Goal: Transaction & Acquisition: Obtain resource

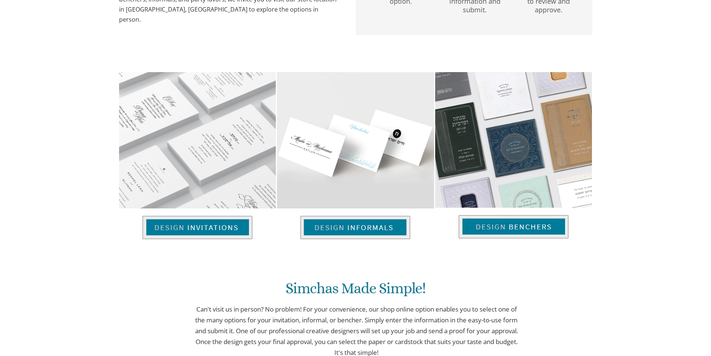
scroll to position [446, 0]
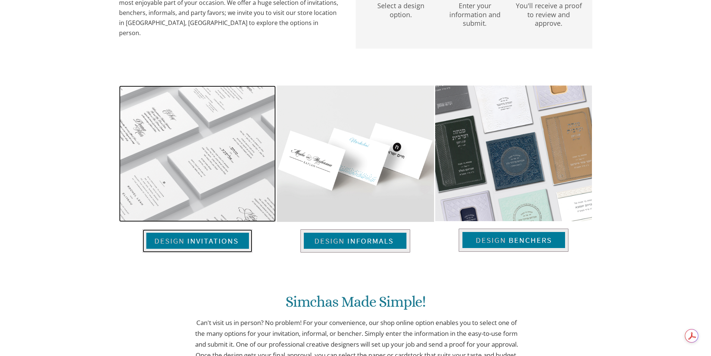
click at [179, 239] on img at bounding box center [198, 240] width 110 height 23
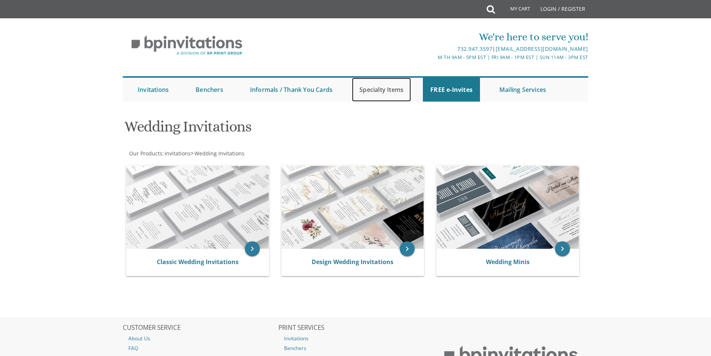
click at [385, 88] on link "Specialty Items" at bounding box center [381, 90] width 59 height 24
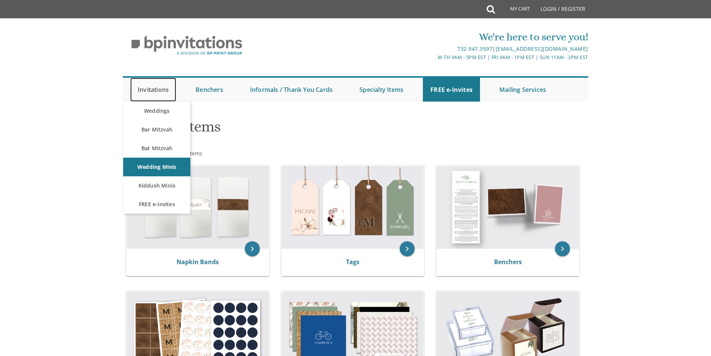
click at [138, 90] on link "Invitations" at bounding box center [153, 90] width 46 height 24
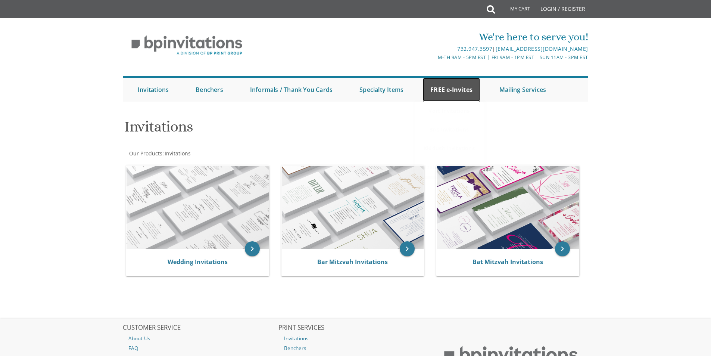
click at [469, 89] on link "FREE e-Invites" at bounding box center [451, 90] width 57 height 24
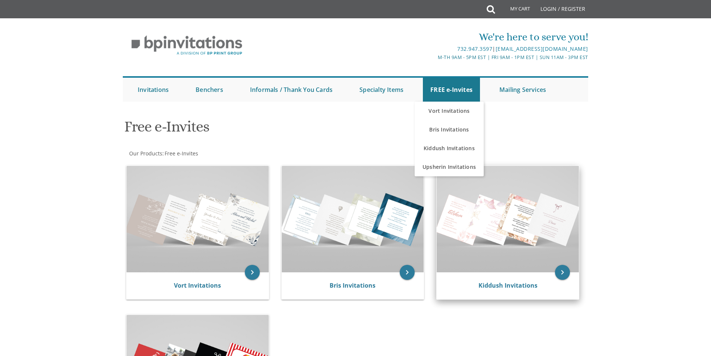
click at [467, 232] on img at bounding box center [508, 219] width 142 height 106
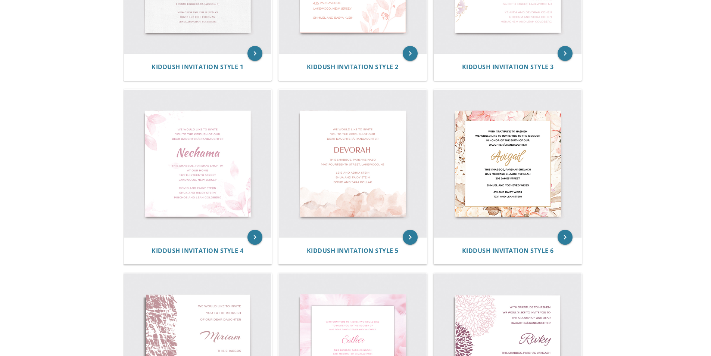
scroll to position [224, 0]
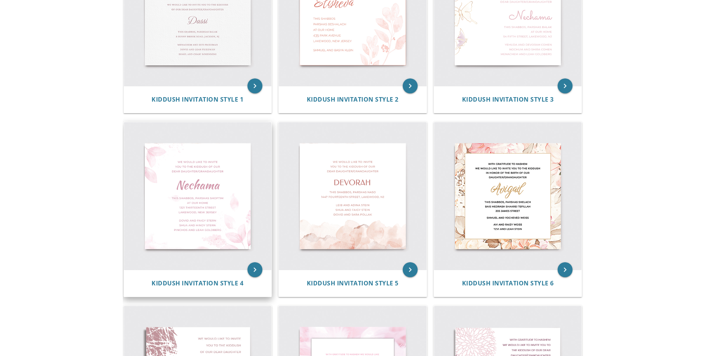
click at [212, 209] on img at bounding box center [198, 196] width 148 height 148
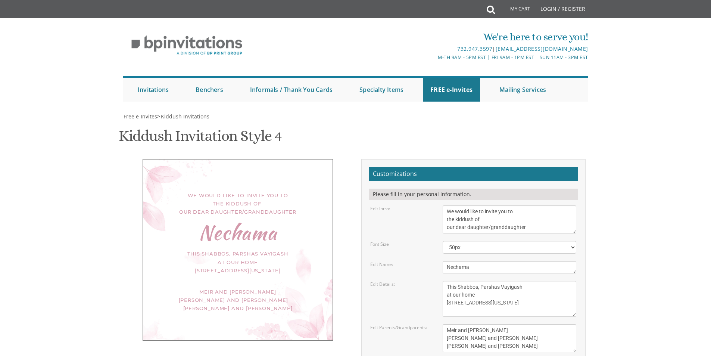
scroll to position [37, 0]
drag, startPoint x: 477, startPoint y: 235, endPoint x: 421, endPoint y: 238, distance: 56.8
click at [421, 238] on form "Customizations Please fill in your personal information. Edit Intro: We would l…" at bounding box center [473, 292] width 209 height 251
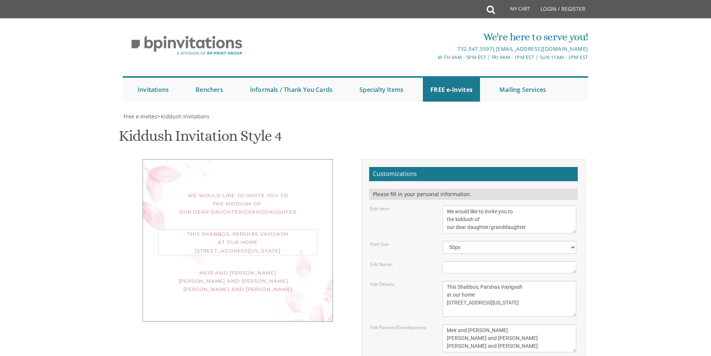
drag, startPoint x: 481, startPoint y: 252, endPoint x: 519, endPoint y: 254, distance: 38.1
click at [519, 281] on textarea "This Shabbos, Parshas Vayigash at our home 120 Central Avenue Lakewood, New Jer…" at bounding box center [510, 299] width 134 height 36
click at [483, 281] on textarea "This Shabbos, Parshas Vayigash at our home 120 Central Avenue Lakewood, New Jer…" at bounding box center [510, 299] width 134 height 36
drag, startPoint x: 483, startPoint y: 250, endPoint x: 520, endPoint y: 251, distance: 36.9
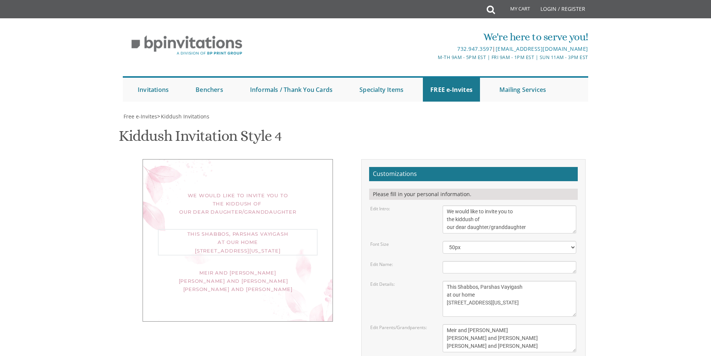
click at [520, 281] on textarea "This Shabbos, Parshas Vayigash at our home 120 Central Avenue Lakewood, New Jer…" at bounding box center [510, 299] width 134 height 36
click at [500, 281] on textarea "This Shabbos, Parshas Vayigash at our home 120 Central Avenue Lakewood, New Jer…" at bounding box center [510, 299] width 134 height 36
drag, startPoint x: 481, startPoint y: 249, endPoint x: 518, endPoint y: 250, distance: 36.9
click at [518, 281] on textarea "This Shabbos, Parshas Vayigash at our home 120 Central Avenue Lakewood, New Jer…" at bounding box center [510, 299] width 134 height 36
type textarea "This Shabbos, פרשת כי תצא at our home 120 Central Avenue Lakewood, New Jersey"
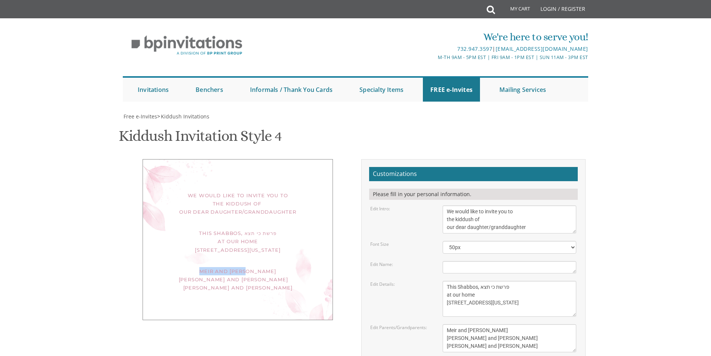
drag, startPoint x: 203, startPoint y: 243, endPoint x: 248, endPoint y: 241, distance: 45.2
click at [248, 267] on div "Meir and Rena Pollack Mendy and Devorah Pollack Pinchos and Leah Goldberg" at bounding box center [238, 279] width 160 height 25
drag, startPoint x: 448, startPoint y: 291, endPoint x: 509, endPoint y: 292, distance: 61.2
click at [509, 324] on textarea "Meir and Rena Pollack Mendy and Devorah Pollack Pinchos and Leah Goldberg" at bounding box center [510, 338] width 134 height 28
drag, startPoint x: 447, startPoint y: 299, endPoint x: 529, endPoint y: 301, distance: 81.7
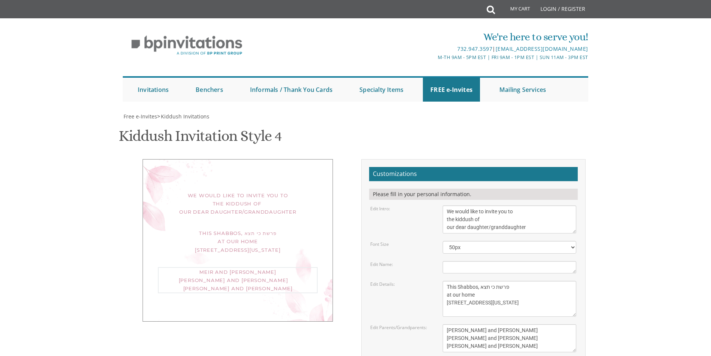
click at [529, 324] on textarea "Meir and Rena Pollack Mendy and Devorah Pollack Pinchos and Leah Goldberg" at bounding box center [510, 338] width 134 height 28
drag, startPoint x: 476, startPoint y: 308, endPoint x: 487, endPoint y: 308, distance: 10.4
click at [487, 324] on textarea "Meir and Rena Pollack Mendy and Devorah Pollack Pinchos and Leah Goldberg" at bounding box center [510, 338] width 134 height 28
type textarea "Zevi and Sarah Goldberg Avrohom and Dina Meyer Pinchos and Tzina Goldberg"
click at [481, 281] on textarea "This Shabbos, Parshas Vayigash at our home 120 Central Avenue Lakewood, New Jer…" at bounding box center [510, 299] width 134 height 36
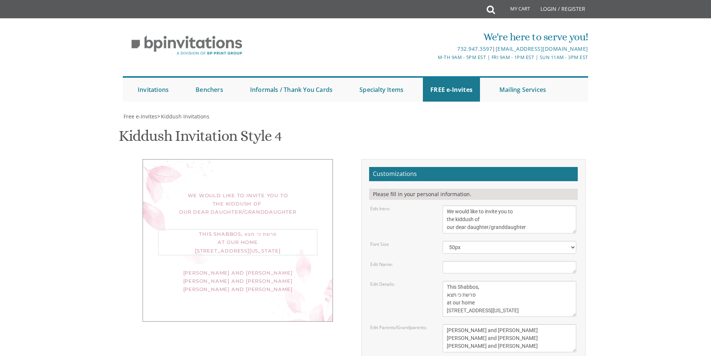
click at [543, 281] on textarea "This Shabbos, Parshas Vayigash at our home 120 Central Avenue Lakewood, New Jer…" at bounding box center [510, 299] width 134 height 36
type textarea "This Shabbos, פרשת כי תצא at our home 120 Central Avenue Lakewood, New Jersey"
click at [523, 324] on textarea "Meir and Rena Pollack Mendy and Devorah Pollack Pinchos and Leah Goldberg" at bounding box center [510, 338] width 134 height 28
drag, startPoint x: 445, startPoint y: 256, endPoint x: 479, endPoint y: 258, distance: 33.6
click at [479, 281] on textarea "This Shabbos, Parshas Vayigash at our home 120 Central Avenue Lakewood, New Jer…" at bounding box center [510, 299] width 134 height 36
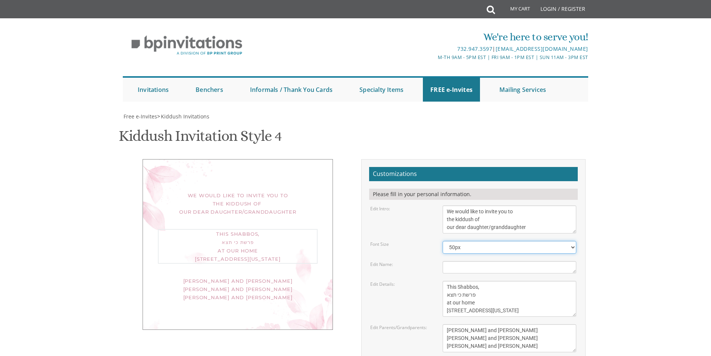
drag, startPoint x: 566, startPoint y: 207, endPoint x: 543, endPoint y: 211, distance: 23.5
click at [566, 241] on select "40px 50px 60px 70px" at bounding box center [510, 247] width 134 height 13
select select "60px"
click at [443, 241] on select "40px 50px 60px 70px" at bounding box center [510, 247] width 134 height 13
click at [479, 281] on textarea "This Shabbos, Parshas Vayigash at our home 120 Central Avenue Lakewood, New Jer…" at bounding box center [510, 299] width 134 height 36
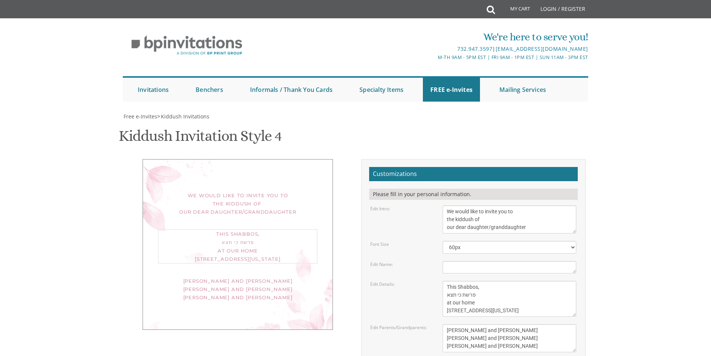
click at [494, 281] on textarea "This Shabbos, Parshas Vayigash at our home 120 Central Avenue Lakewood, New Jer…" at bounding box center [510, 299] width 134 height 36
click at [279, 229] on div "This Shabbos, פרשת כי תצא at our home 120 Central Avenue Lakewood, New Jersey" at bounding box center [238, 245] width 160 height 33
click at [247, 229] on div "This Shabbos, פרשת כי תצא at our home 120 Central Avenue Lakewood, New Jersey" at bounding box center [238, 245] width 160 height 33
click at [245, 191] on div "We would like to invite you to the kiddush of our dear daughter/granddaughter" at bounding box center [238, 203] width 160 height 25
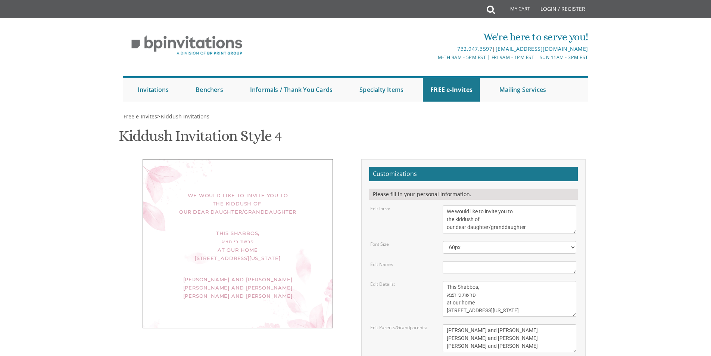
click at [227, 229] on div "This Shabbos, פרשת כי תצא at our home 120 Central Avenue Lakewood, New Jersey" at bounding box center [238, 245] width 160 height 33
click at [229, 191] on div "We would like to invite you to the kiddush of our dear daughter/granddaughter" at bounding box center [238, 203] width 160 height 25
drag, startPoint x: 229, startPoint y: 125, endPoint x: 229, endPoint y: 136, distance: 11.2
click at [229, 191] on div "We would like to invite you to the kiddush of our dear daughter/granddaughter" at bounding box center [238, 203] width 160 height 25
click at [240, 229] on div "This Shabbos, פרשת כי תצא at our home 120 Central Avenue Lakewood, New Jersey" at bounding box center [238, 245] width 160 height 33
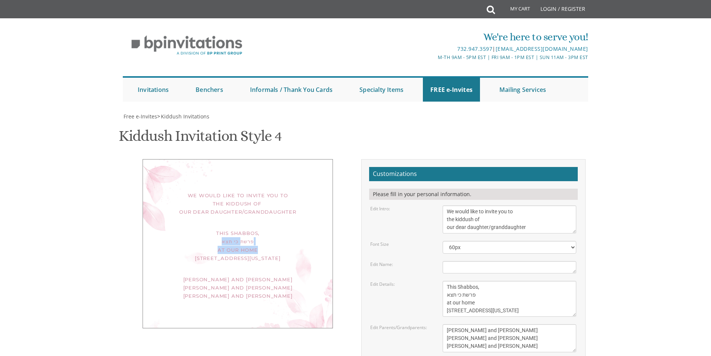
drag, startPoint x: 240, startPoint y: 168, endPoint x: 241, endPoint y: 175, distance: 7.5
click at [241, 229] on div "This Shabbos, פרשת כי תצא at our home 120 Central Avenue Lakewood, New Jersey" at bounding box center [238, 245] width 160 height 33
drag, startPoint x: 234, startPoint y: 158, endPoint x: 269, endPoint y: 203, distance: 57.4
click at [269, 203] on div "We would like to invite you to the kiddush of our dear daughter/granddaughter T…" at bounding box center [238, 243] width 190 height 169
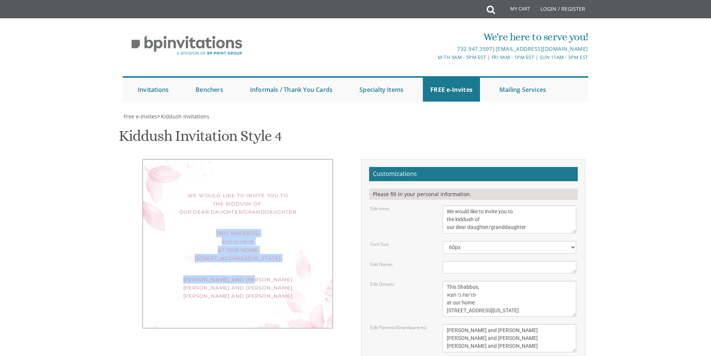
click at [269, 203] on div "We would like to invite you to the kiddush of our dear daughter/granddaughter T…" at bounding box center [238, 243] width 190 height 169
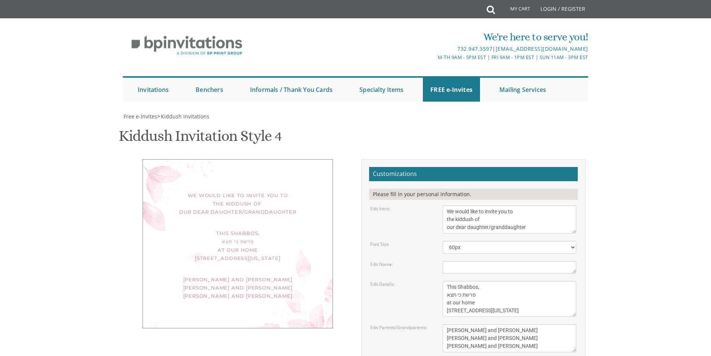
click at [267, 229] on div "This Shabbos, פרשת כי תצא at our home 120 Central Avenue Lakewood, New Jersey" at bounding box center [238, 245] width 160 height 33
click at [321, 196] on div "We would like to invite you to the kiddush of our dear daughter/granddaughter T…" at bounding box center [238, 243] width 190 height 169
click at [469, 261] on textarea "Nechama" at bounding box center [510, 267] width 134 height 12
click at [282, 159] on div "We would like to invite you to the kiddush of our dear daughter/granddaughter T…" at bounding box center [238, 243] width 190 height 169
drag, startPoint x: 280, startPoint y: 153, endPoint x: 282, endPoint y: 162, distance: 9.5
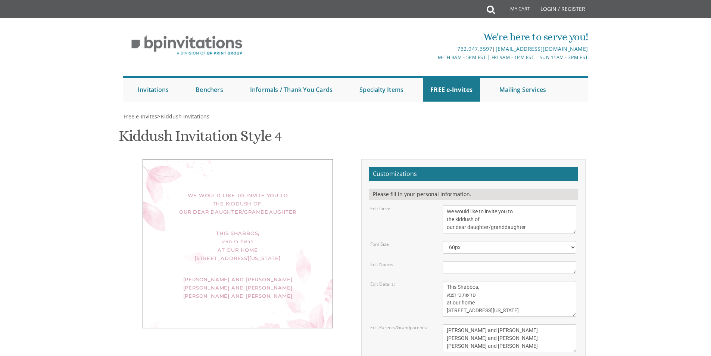
click at [282, 162] on div "We would like to invite you to the kiddush of our dear daughter/granddaughter T…" at bounding box center [238, 243] width 190 height 169
drag, startPoint x: 238, startPoint y: 179, endPoint x: 240, endPoint y: 200, distance: 21.4
click at [240, 200] on div "We would like to invite you to the kiddush of our dear daughter/granddaughter T…" at bounding box center [238, 243] width 190 height 169
click at [253, 229] on div "This Shabbos, פרשת כי תצא at our home 120 Central Avenue Lakewood, New Jersey" at bounding box center [238, 245] width 160 height 33
click at [472, 261] on textarea "Nechama" at bounding box center [510, 267] width 134 height 12
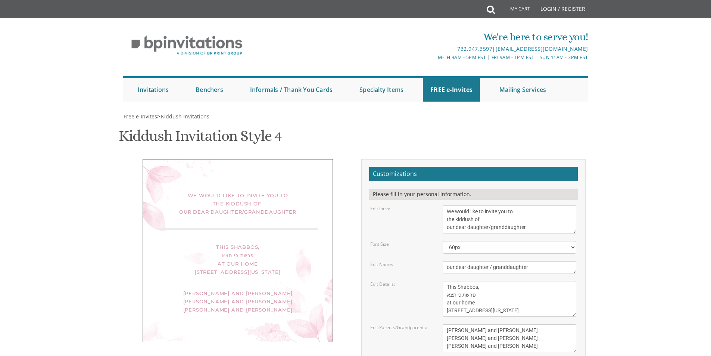
click at [409, 182] on form "Customizations Please fill in your personal information. Edit Intro: We would l…" at bounding box center [473, 292] width 209 height 251
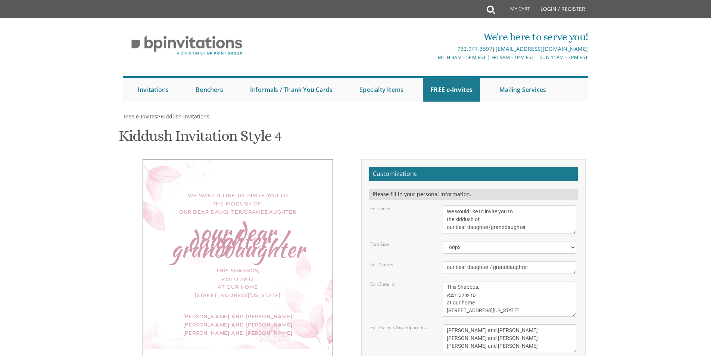
click at [247, 228] on div "our dear daughter / granddaughter" at bounding box center [238, 240] width 160 height 25
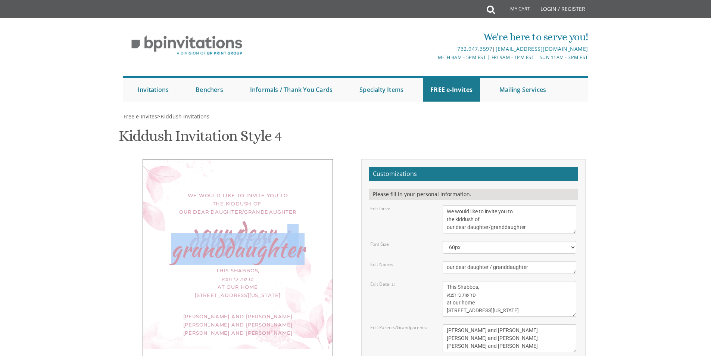
drag, startPoint x: 301, startPoint y: 174, endPoint x: 288, endPoint y: 171, distance: 14.1
click at [288, 228] on div "our dear daughter / granddaughter" at bounding box center [238, 240] width 160 height 25
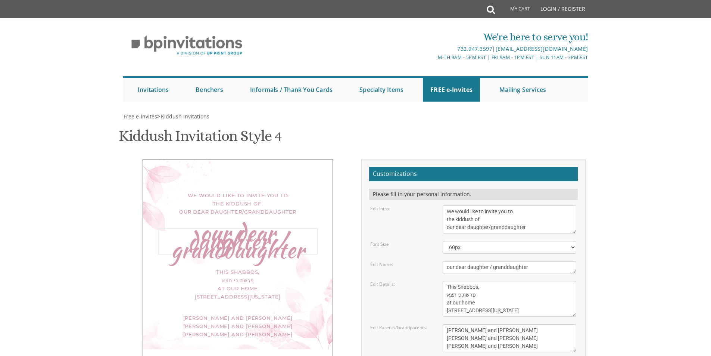
drag, startPoint x: 553, startPoint y: 189, endPoint x: 490, endPoint y: 190, distance: 63.8
click at [490, 261] on textarea "Nechama" at bounding box center [510, 267] width 134 height 12
click at [489, 261] on textarea "Nechama" at bounding box center [510, 267] width 134 height 12
type textarea "our dear daughter"
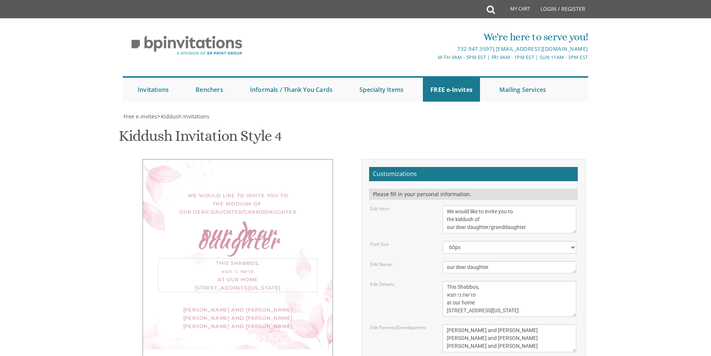
click at [513, 281] on textarea "This Shabbos, Parshas Vayigash at our home 120 Central Avenue Lakewood, New Jer…" at bounding box center [510, 299] width 134 height 36
drag, startPoint x: 497, startPoint y: 190, endPoint x: 415, endPoint y: 193, distance: 82.1
click at [415, 261] on div "Edit Name: Nechama" at bounding box center [473, 267] width 217 height 12
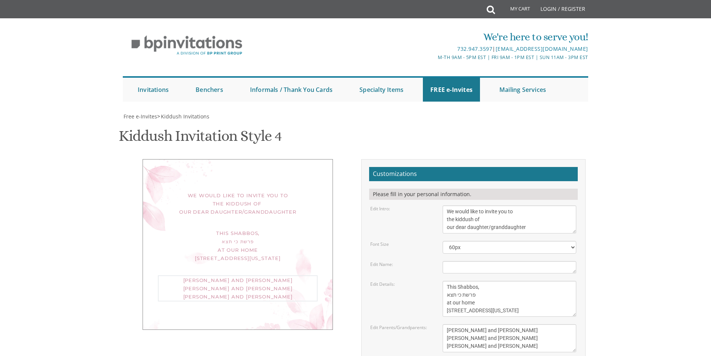
click at [523, 324] on textarea "Meir and Rena Pollack Mendy and Devorah Pollack Pinchos and Leah Goldberg" at bounding box center [510, 338] width 134 height 28
click at [238, 229] on div "This Shabbos, פרשת כי תצא at our home 120 Central Avenue Lakewood, New Jersey" at bounding box center [238, 245] width 160 height 33
drag, startPoint x: 483, startPoint y: 217, endPoint x: 446, endPoint y: 217, distance: 37.7
click at [446, 281] on textarea "This Shabbos, Parshas Vayigash at our home 120 Central Avenue Lakewood, New Jer…" at bounding box center [510, 299] width 134 height 36
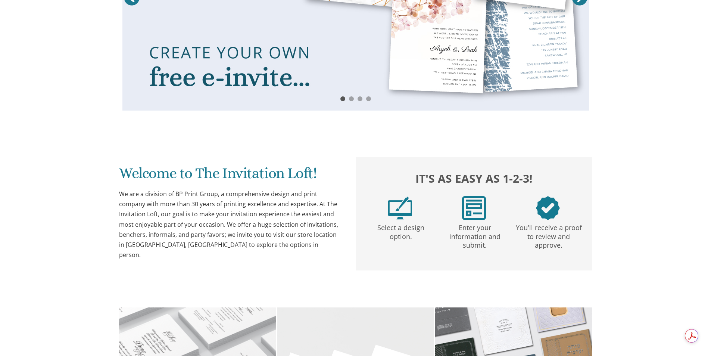
scroll to position [446, 0]
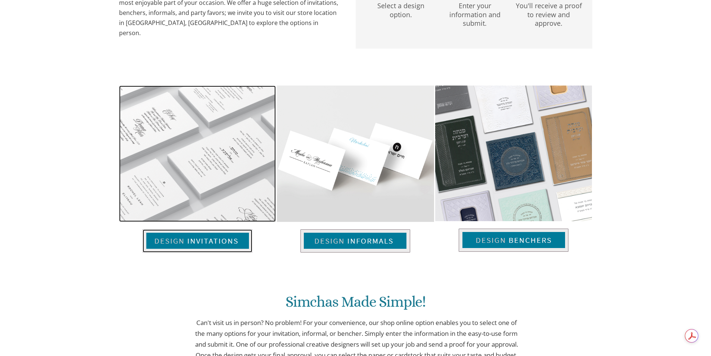
click at [191, 237] on img at bounding box center [198, 240] width 110 height 23
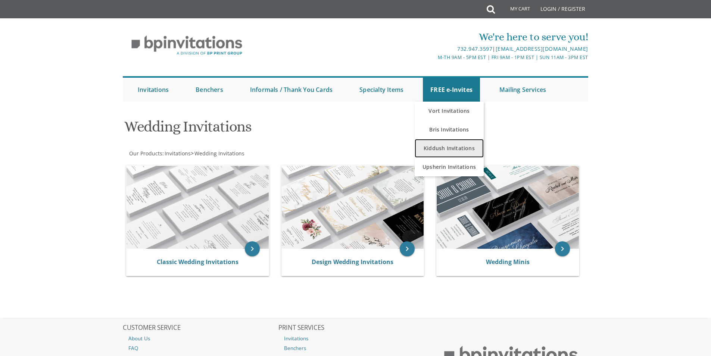
click at [452, 144] on link "Kiddush Invitations" at bounding box center [449, 148] width 69 height 19
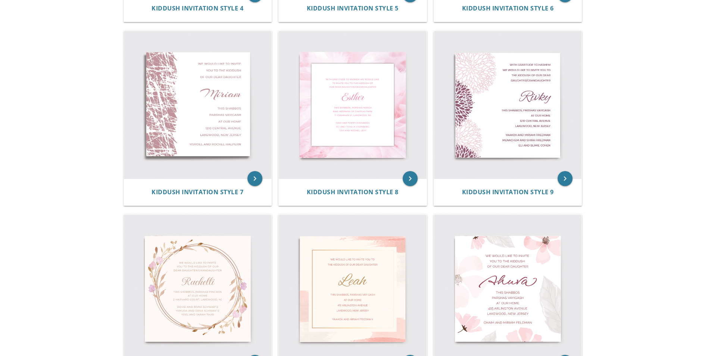
scroll to position [485, 0]
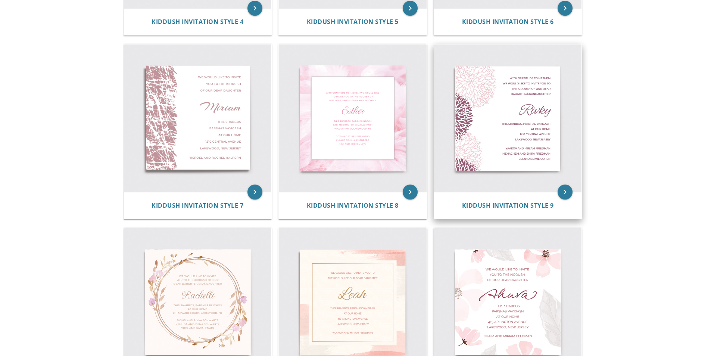
click at [501, 133] on img at bounding box center [508, 118] width 148 height 148
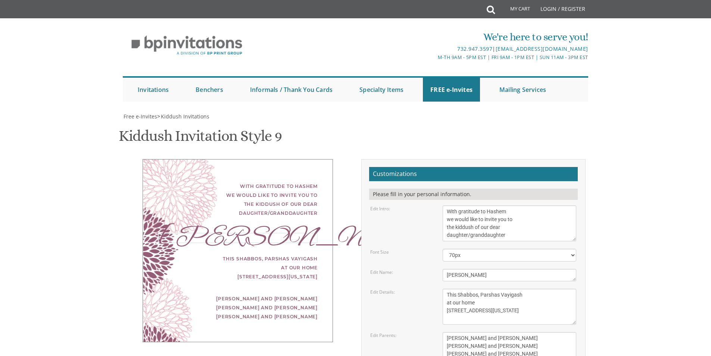
drag, startPoint x: 465, startPoint y: 270, endPoint x: 431, endPoint y: 271, distance: 34.3
click at [431, 271] on div "Edit Name: Rivky" at bounding box center [473, 275] width 217 height 12
click at [459, 296] on textarea "This Shabbos, Parshas Vayigash at our home 120 Central Avenue Lakewood, New Jer…" at bounding box center [510, 306] width 134 height 36
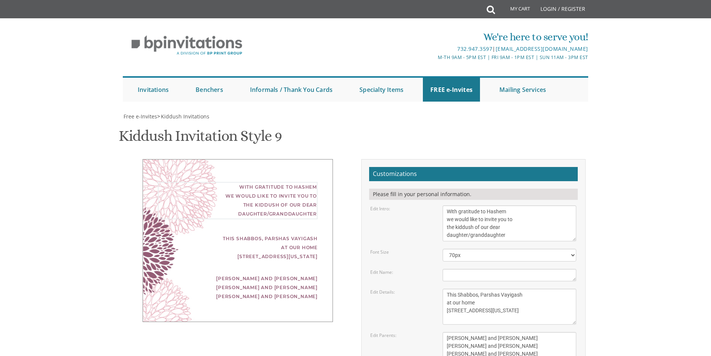
drag, startPoint x: 507, startPoint y: 235, endPoint x: 446, endPoint y: 234, distance: 61.9
click at [446, 234] on textarea "With gratitude to Hashem we would like to invite you to the kiddush of our dear…" at bounding box center [510, 223] width 134 height 36
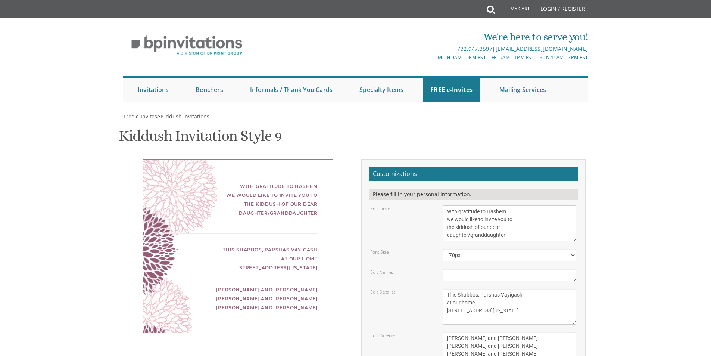
click at [477, 269] on textarea "Rivky" at bounding box center [510, 275] width 134 height 12
paste textarea "daughter/granddaughter"
type textarea "daughter/granddaughter"
click at [491, 309] on textarea "This Shabbos, Parshas Vayigash at our home 120 Central Avenue Lakewood, New Jer…" at bounding box center [510, 306] width 134 height 36
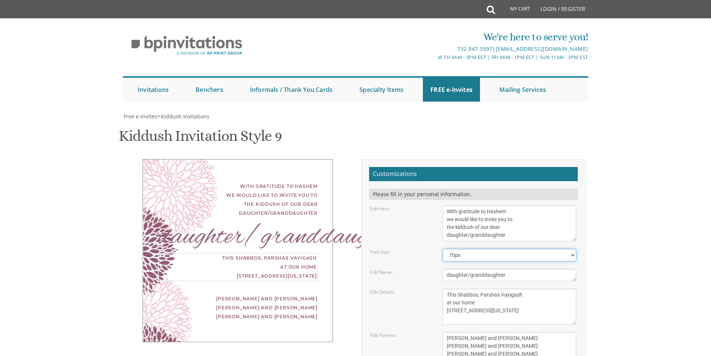
click at [460, 253] on select "40px 50px 60px 70px 80px" at bounding box center [510, 254] width 134 height 13
click at [443, 248] on select "40px 50px 60px 70px 80px" at bounding box center [510, 254] width 134 height 13
click at [458, 253] on select "40px 50px 60px 70px 80px" at bounding box center [510, 254] width 134 height 13
select select "40px"
click at [443, 248] on select "40px 50px 60px 70px 80px" at bounding box center [510, 254] width 134 height 13
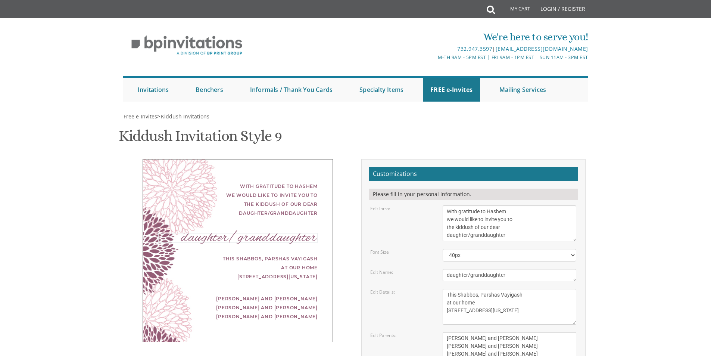
click at [447, 273] on textarea "Rivky" at bounding box center [510, 275] width 134 height 12
click at [471, 276] on textarea "Rivky" at bounding box center [510, 275] width 134 height 12
type textarea "Daughter/Granddaughter"
click at [496, 293] on textarea "This Shabbos, Parshas Vayigash at our home 120 Central Avenue Lakewood, New Jer…" at bounding box center [510, 306] width 134 height 36
drag, startPoint x: 516, startPoint y: 276, endPoint x: 440, endPoint y: 276, distance: 76.1
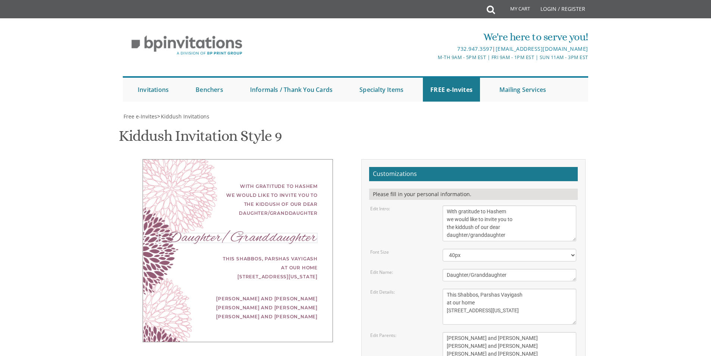
click at [440, 276] on div "Rivky" at bounding box center [509, 275] width 145 height 12
click at [469, 253] on select "40px 50px 60px 70px 80px" at bounding box center [510, 254] width 134 height 13
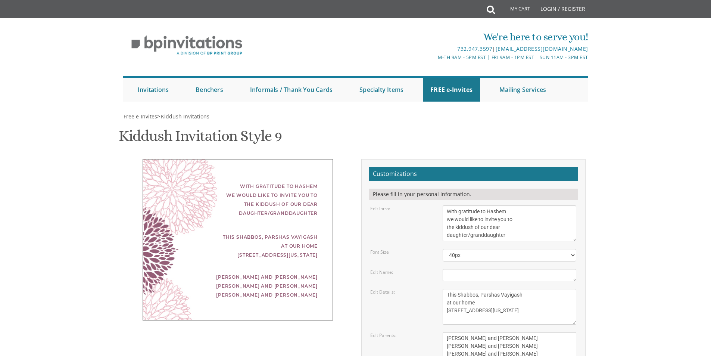
click at [401, 269] on div "Edit Name:" at bounding box center [401, 272] width 72 height 6
drag, startPoint x: 476, startPoint y: 304, endPoint x: 451, endPoint y: 304, distance: 24.6
click at [451, 304] on textarea "This Shabbos, Parshas Vayigash at our home 120 Central Avenue Lakewood, New Jer…" at bounding box center [510, 306] width 134 height 36
drag, startPoint x: 453, startPoint y: 304, endPoint x: 463, endPoint y: 304, distance: 9.3
click at [463, 304] on textarea "This Shabbos, Parshas Vayigash at our home 120 Central Avenue Lakewood, New Jer…" at bounding box center [510, 306] width 134 height 36
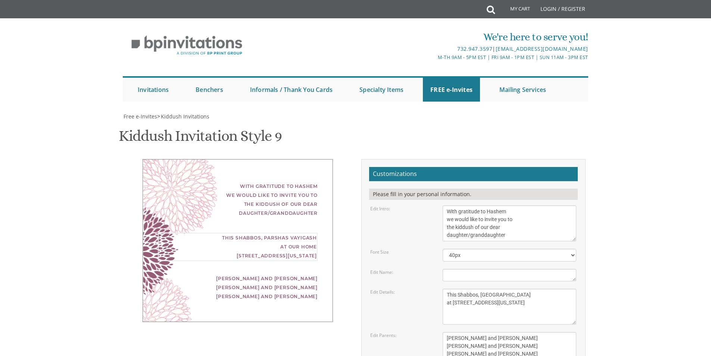
drag, startPoint x: 463, startPoint y: 304, endPoint x: 479, endPoint y: 304, distance: 16.8
click at [479, 304] on textarea "This Shabbos, Parshas Vayigash at our home 120 Central Avenue Lakewood, New Jer…" at bounding box center [510, 306] width 134 height 36
type textarea "This Shabbos, Parshas Vayigash at 614 Madison Avenue Lakewood, New Jersey"
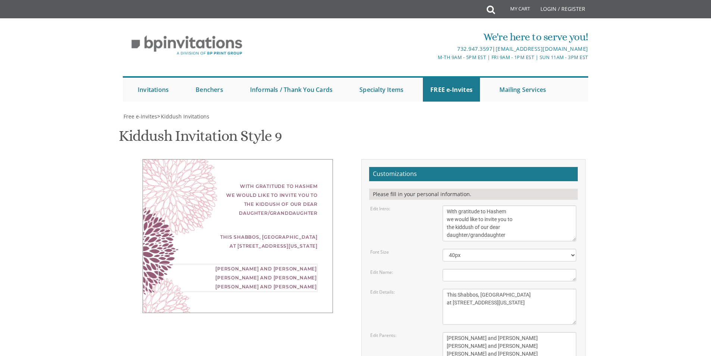
drag, startPoint x: 445, startPoint y: 189, endPoint x: 517, endPoint y: 186, distance: 72.1
click at [517, 332] on textarea "[PERSON_NAME] and [PERSON_NAME] [PERSON_NAME] and [PERSON_NAME] [PERSON_NAME] a…" at bounding box center [510, 346] width 134 height 28
drag, startPoint x: 522, startPoint y: 195, endPoint x: 432, endPoint y: 196, distance: 89.2
click at [432, 332] on div "Edit Parents: Yaakov and Miriam Friedman Menachem and Shira Friedman Eli and Bl…" at bounding box center [473, 346] width 217 height 28
drag, startPoint x: 493, startPoint y: 204, endPoint x: 431, endPoint y: 201, distance: 61.6
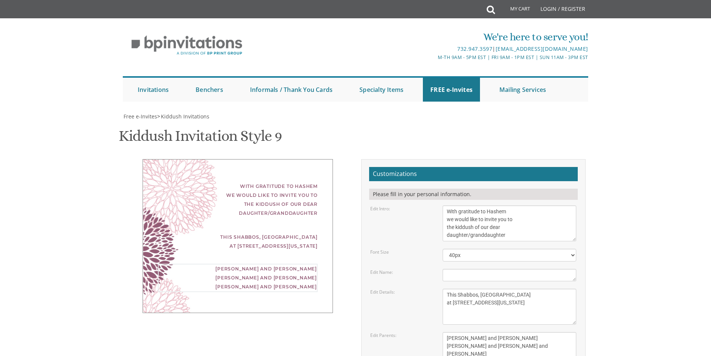
click at [432, 332] on div "Edit Parents: Yaakov and Miriam Friedman Menachem and Shira Friedman Eli and Bl…" at bounding box center [473, 346] width 217 height 28
type textarea "Zevi and Sarah Goldberg Moshe Aharon and Tzini Goldberg Avrohom and Dina Meyer"
click at [407, 332] on div "Edit Parents: Yaakov and Miriam Friedman Menachem and Shira Friedman Eli and Bl…" at bounding box center [473, 346] width 217 height 28
drag, startPoint x: 500, startPoint y: 219, endPoint x: 520, endPoint y: 221, distance: 20.6
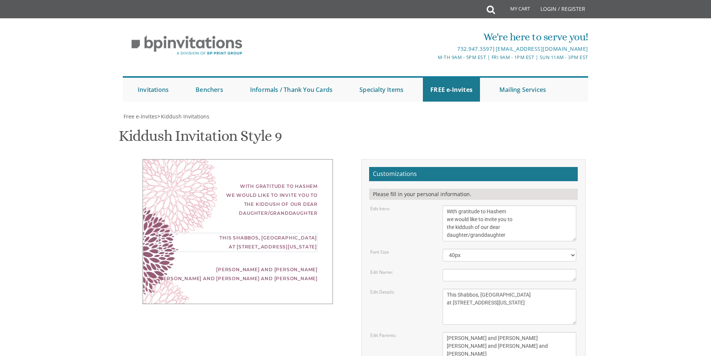
click at [520, 288] on textarea "This Shabbos, Parshas Vayigash at our home 120 Central Avenue Lakewood, New Jer…" at bounding box center [510, 306] width 134 height 36
click at [535, 288] on textarea "This Shabbos, Parshas Vayigash at our home 120 Central Avenue Lakewood, New Jer…" at bounding box center [510, 306] width 134 height 36
type textarea "This Shabbos, Parshas Ki Saitzai at [STREET_ADDRESS][US_STATE]"
click at [473, 332] on textarea "[PERSON_NAME] and [PERSON_NAME] [PERSON_NAME] and [PERSON_NAME] [PERSON_NAME] a…" at bounding box center [510, 346] width 134 height 28
click at [515, 332] on textarea "[PERSON_NAME] and [PERSON_NAME] [PERSON_NAME] and [PERSON_NAME] [PERSON_NAME] a…" at bounding box center [510, 346] width 134 height 28
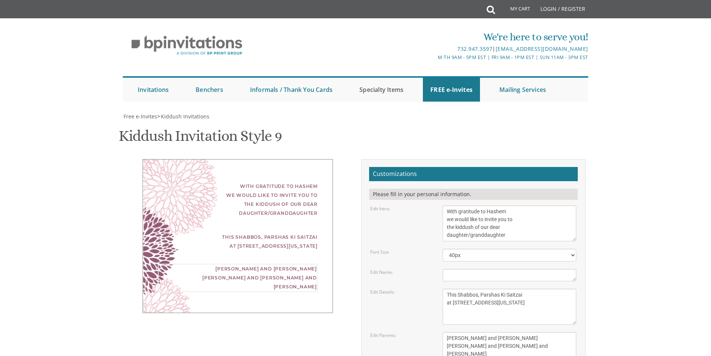
type textarea "[PERSON_NAME] and [PERSON_NAME] [PERSON_NAME] and [PERSON_NAME] and [PERSON_NAM…"
click at [327, 189] on div "With gratitude to Hashem we would like to invite you to the kiddush of our dear…" at bounding box center [238, 230] width 190 height 143
drag, startPoint x: 503, startPoint y: 239, endPoint x: 425, endPoint y: 208, distance: 83.4
click at [425, 208] on form "Customizations Please fill in your personal information. Edit Intro: With grati…" at bounding box center [473, 310] width 209 height 287
drag, startPoint x: 527, startPoint y: 288, endPoint x: 450, endPoint y: 263, distance: 80.8
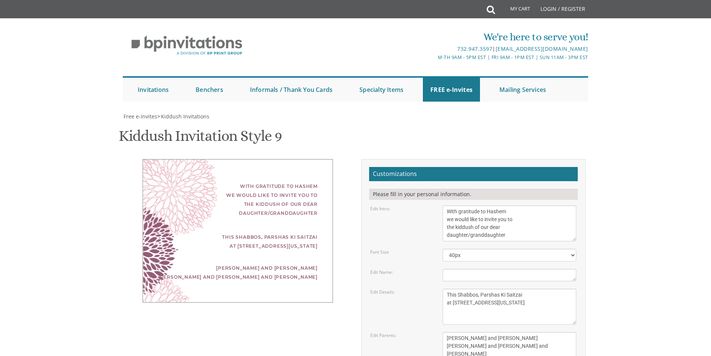
click at [450, 263] on form "Customizations Please fill in your personal information. Edit Intro: With grati…" at bounding box center [473, 310] width 209 height 287
drag, startPoint x: 510, startPoint y: 279, endPoint x: 411, endPoint y: 257, distance: 102.1
click at [411, 332] on div "Edit Parents: Yaakov and Miriam Friedman Menachem and Shira Friedman Eli and Bl…" at bounding box center [473, 346] width 217 height 28
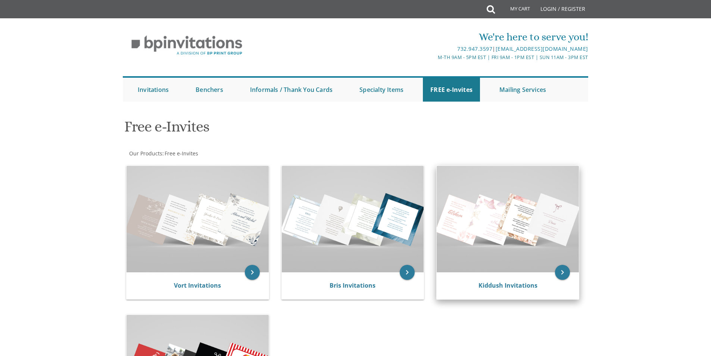
click at [509, 233] on img at bounding box center [508, 219] width 142 height 106
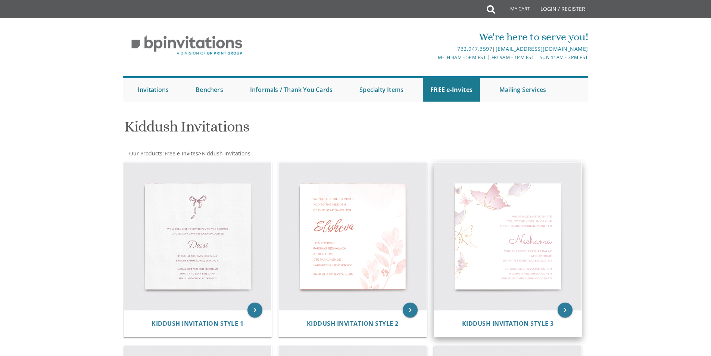
click at [494, 231] on img at bounding box center [508, 236] width 148 height 148
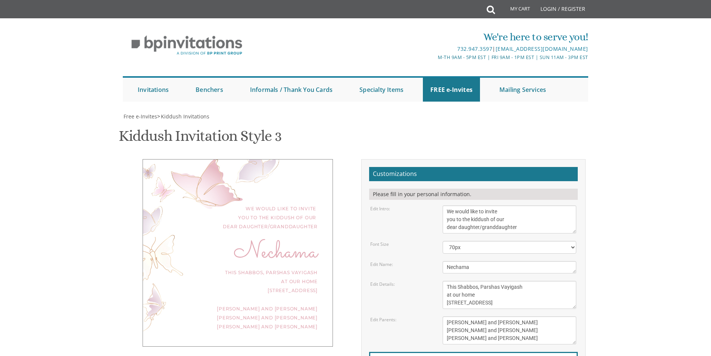
drag, startPoint x: 425, startPoint y: 257, endPoint x: 346, endPoint y: 238, distance: 81.3
click at [346, 238] on div "We would like to invite you to the kiddush of our dear daughter/granddaughter […" at bounding box center [355, 291] width 471 height 264
click at [485, 298] on textarea "This Shabbos, Parshas Vayigash at our home [STREET_ADDRESS]" at bounding box center [510, 295] width 134 height 28
drag, startPoint x: 528, startPoint y: 300, endPoint x: 417, endPoint y: 277, distance: 113.1
click at [417, 277] on form "Customizations Please fill in your personal information. Edit Intro: We would l…" at bounding box center [473, 288] width 209 height 243
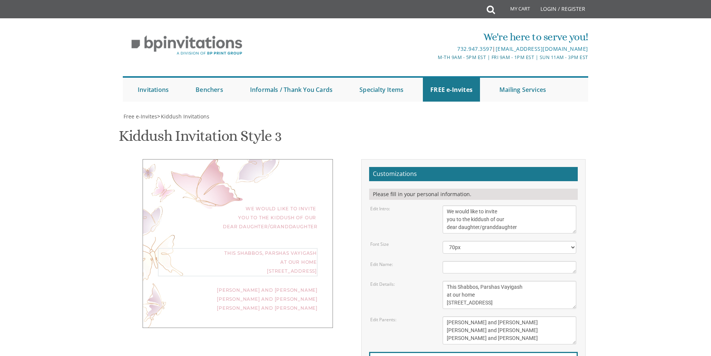
paste textarea "Ki Saitzai at [STREET_ADDRESS][US_STATE]"
type textarea "This Shabbos, Parshas Ki Saitzai at [STREET_ADDRESS][US_STATE]"
drag, startPoint x: 503, startPoint y: 191, endPoint x: 439, endPoint y: 159, distance: 71.6
click at [439, 167] on form "Customizations Please fill in your personal information. Edit Intro: We would l…" at bounding box center [473, 288] width 209 height 243
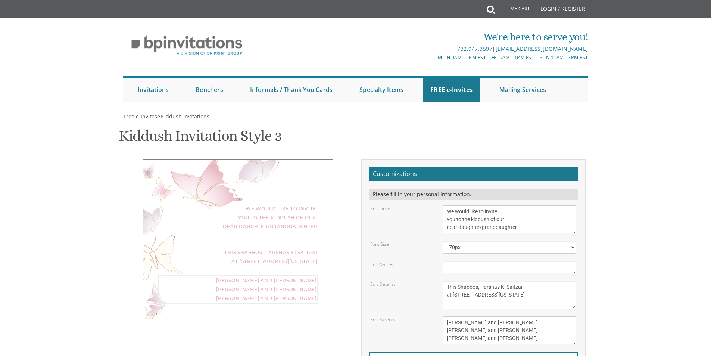
paste textarea "[PERSON_NAME] and [PERSON_NAME] [PERSON_NAME] and [PERSON_NAME] and [PERSON_NAM…"
type textarea "[PERSON_NAME] and [PERSON_NAME] [PERSON_NAME] and [PERSON_NAME] and [PERSON_NAM…"
click at [527, 281] on textarea "This Shabbos, Parshas Vayigash at our home [STREET_ADDRESS]" at bounding box center [510, 295] width 134 height 28
drag, startPoint x: 520, startPoint y: 175, endPoint x: 481, endPoint y: 174, distance: 39.2
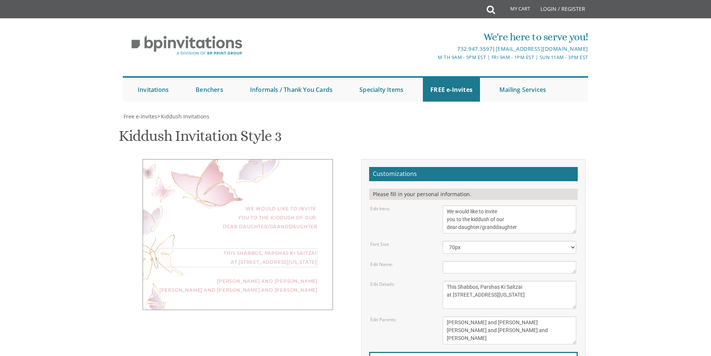
click at [481, 281] on textarea "This Shabbos, Parshas Vayigash at our home [STREET_ADDRESS]" at bounding box center [510, 295] width 134 height 28
paste textarea "פרשת כי תצא"
click at [506, 316] on textarea "[PERSON_NAME] and [PERSON_NAME] [PERSON_NAME] and [PERSON_NAME] [PERSON_NAME] a…" at bounding box center [510, 330] width 134 height 28
type textarea "This Shabbos, Parshas Ki Saitzai at [STREET_ADDRESS][US_STATE]"
type textarea "[PERSON_NAME] and [PERSON_NAME] [PERSON_NAME] and [PERSON_NAME] [PERSON_NAME] a…"
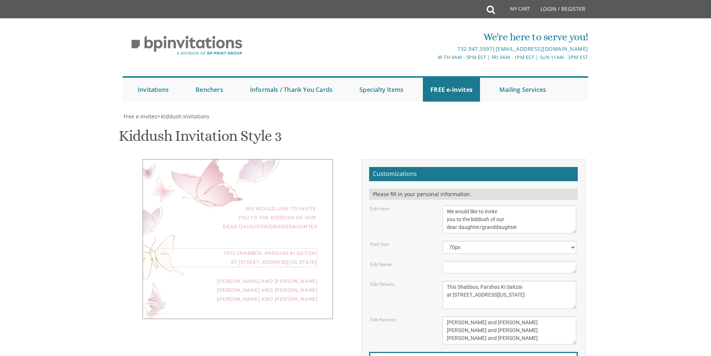
drag, startPoint x: 450, startPoint y: 180, endPoint x: 441, endPoint y: 180, distance: 9.7
click at [441, 281] on div "This Shabbos, Parshas Vayigash at our home [STREET_ADDRESS]" at bounding box center [509, 295] width 145 height 28
click at [488, 281] on textarea "This Shabbos, Parshas Vayigash at our home [STREET_ADDRESS]" at bounding box center [510, 295] width 134 height 28
type textarea "This Shabbos, Parshas [GEOGRAPHIC_DATA] [STREET_ADDRESS][US_STATE]"
click at [488, 316] on textarea "[PERSON_NAME] and [PERSON_NAME] [PERSON_NAME] and [PERSON_NAME] [PERSON_NAME] a…" at bounding box center [510, 330] width 134 height 28
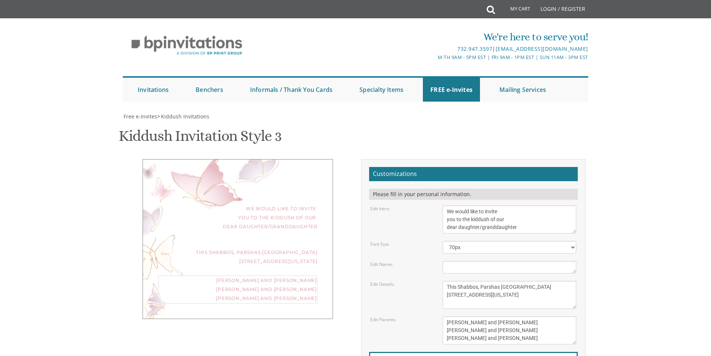
drag, startPoint x: 499, startPoint y: 227, endPoint x: 403, endPoint y: 194, distance: 101.5
click at [403, 194] on form "Customizations Please fill in your personal information. Edit Intro: We would l…" at bounding box center [473, 288] width 209 height 243
paste textarea "[PERSON_NAME] and [PERSON_NAME] [PERSON_NAME] and [PERSON_NAME] and [PERSON_NAM…"
click at [517, 316] on textarea "[PERSON_NAME] and [PERSON_NAME] [PERSON_NAME] and [PERSON_NAME] [PERSON_NAME] a…" at bounding box center [510, 330] width 134 height 28
type textarea "[PERSON_NAME] and [PERSON_NAME] [PERSON_NAME] and [PERSON_NAME] and [PERSON_NAM…"
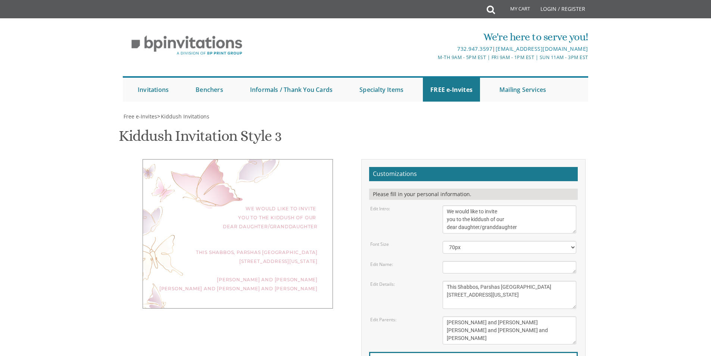
click at [496, 167] on form "Customizations Please fill in your personal information. Edit Intro: We would l…" at bounding box center [473, 288] width 209 height 243
type input "[EMAIL_ADDRESS][DOMAIN_NAME]"
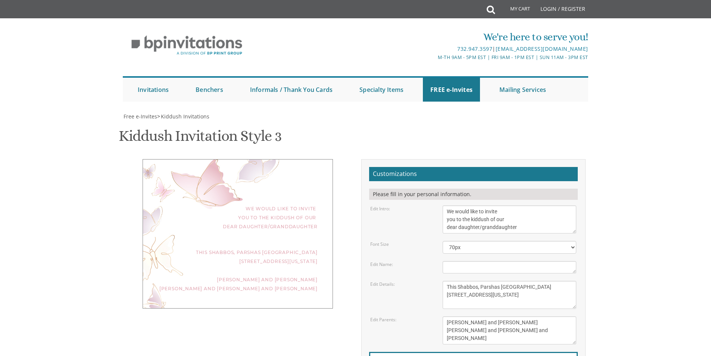
click at [257, 163] on div "We would like to invite you to the kiddush of our dear daughter/granddaughter T…" at bounding box center [238, 233] width 190 height 149
click at [256, 165] on div "We would like to invite you to the kiddush of our dear daughter/granddaughter T…" at bounding box center [238, 233] width 190 height 149
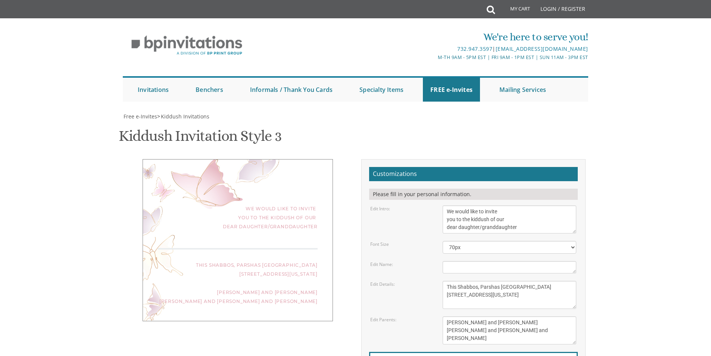
click at [475, 261] on textarea "Nechama" at bounding box center [510, 267] width 134 height 12
click at [287, 172] on div "We would like to invite you to the kiddush of our dear daughter/granddaughter T…" at bounding box center [238, 233] width 190 height 149
drag, startPoint x: 513, startPoint y: 262, endPoint x: 394, endPoint y: 265, distance: 118.3
click at [466, 316] on textarea "[PERSON_NAME] and [PERSON_NAME] [PERSON_NAME] and [PERSON_NAME] [PERSON_NAME] a…" at bounding box center [510, 330] width 134 height 28
click at [294, 281] on div "We would like to invite you to the kiddush of our dear daughter/granddaughter T…" at bounding box center [355, 291] width 471 height 264
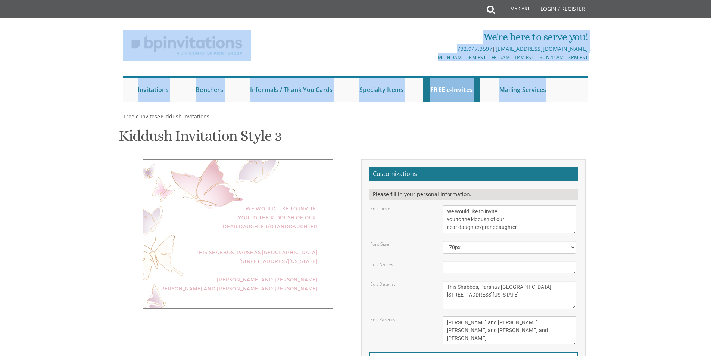
scroll to position [0, 0]
drag, startPoint x: 110, startPoint y: 41, endPoint x: 85, endPoint y: 45, distance: 26.1
click at [85, 45] on body "My Cart Total: View Cart Item(s) Submit My Cart Total: View Cart Item(s) Login …" at bounding box center [355, 310] width 711 height 621
click at [94, 68] on div "We're here to serve you! 732.947.3597 | [EMAIL_ADDRESS][DOMAIN_NAME] M-Th 9am -…" at bounding box center [355, 63] width 711 height 83
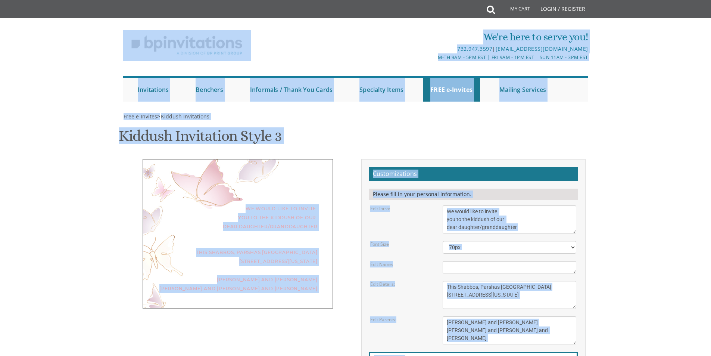
scroll to position [266, 0]
drag, startPoint x: 102, startPoint y: 39, endPoint x: 691, endPoint y: 370, distance: 675.1
click at [691, 355] on html "My Cart Total: View Cart Item(s) Submit My Cart Total: View Cart Item(s) Login …" at bounding box center [355, 178] width 711 height 356
click at [106, 134] on body "My Cart Total: View Cart Item(s) Submit My Cart Total: View Cart Item(s) Login …" at bounding box center [355, 310] width 711 height 621
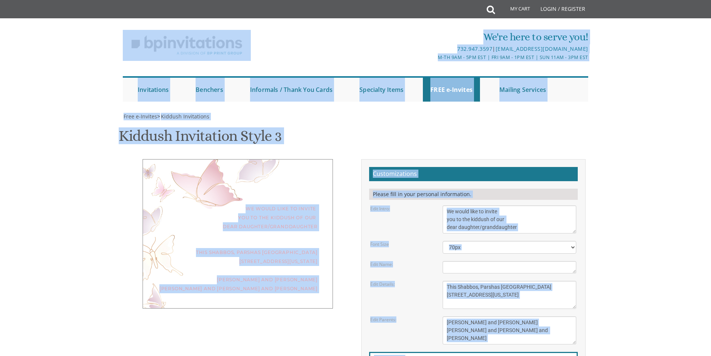
drag, startPoint x: 110, startPoint y: 44, endPoint x: 716, endPoint y: 360, distance: 683.7
click at [710, 355] on html "My Cart Total: View Cart Item(s) Submit My Cart Total: View Cart Item(s) Login …" at bounding box center [355, 178] width 711 height 356
click at [114, 43] on div "We're here to serve you! 732.947.3597 | [EMAIL_ADDRESS][DOMAIN_NAME] M-Th 9am -…" at bounding box center [355, 63] width 711 height 83
drag, startPoint x: 116, startPoint y: 36, endPoint x: 620, endPoint y: 231, distance: 540.1
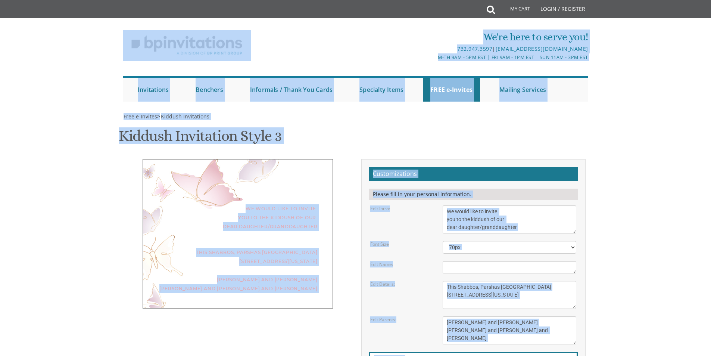
click at [710, 355] on html "My Cart Total: View Cart Item(s) Submit My Cart Total: View Cart Item(s) Login …" at bounding box center [355, 178] width 711 height 356
click at [693, 210] on body "My Cart Total: View Cart Item(s) Submit My Cart Total: View Cart Item(s) Login …" at bounding box center [355, 310] width 711 height 621
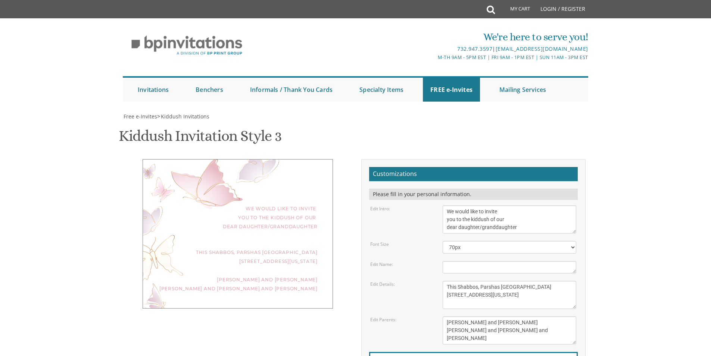
scroll to position [0, 0]
